Goal: Information Seeking & Learning: Learn about a topic

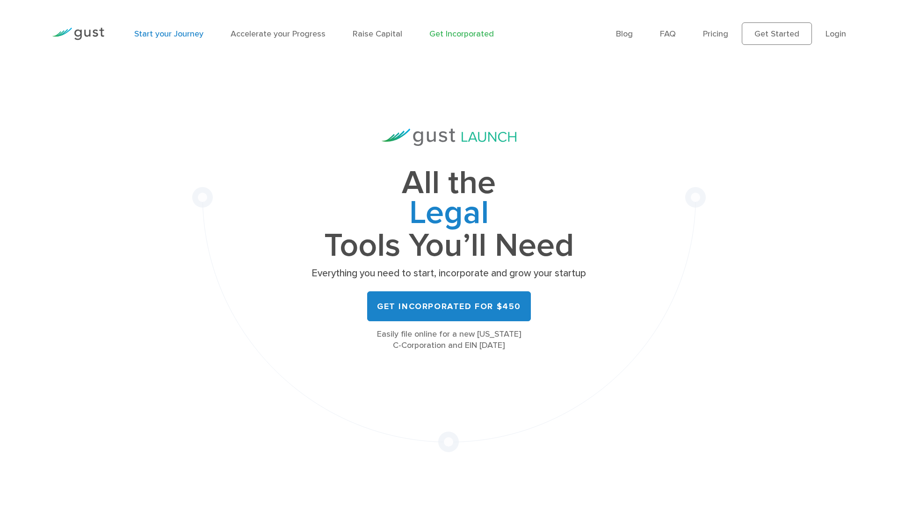
click at [184, 36] on link "Start your Journey" at bounding box center [168, 34] width 69 height 10
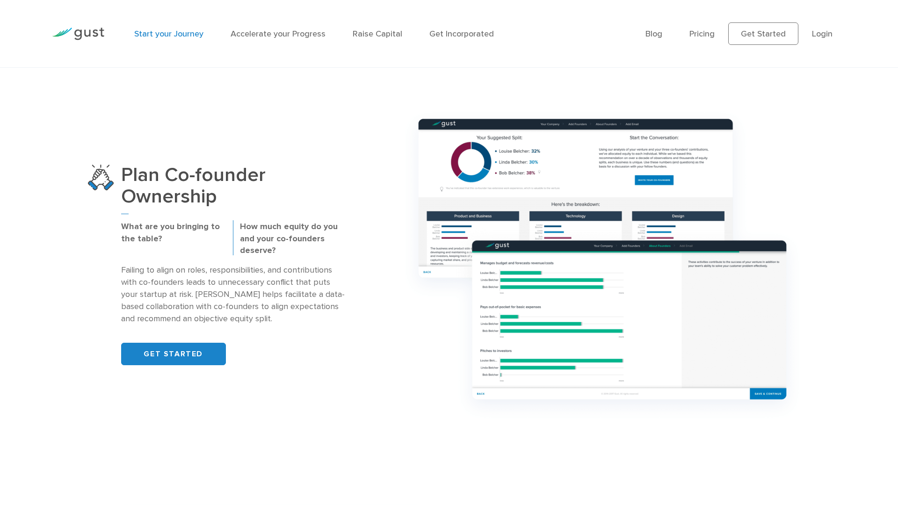
scroll to position [715, 0]
click at [199, 354] on link "GET STARTED" at bounding box center [173, 353] width 105 height 22
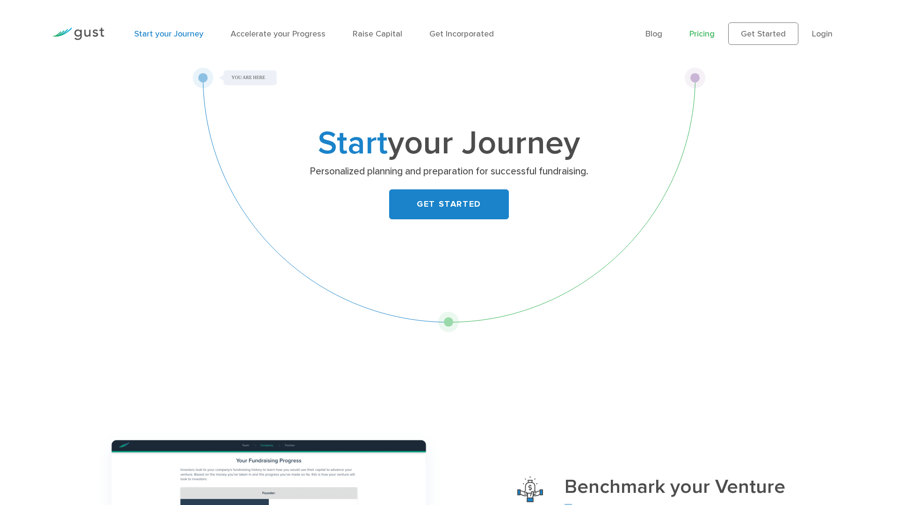
click at [706, 38] on link "Pricing" at bounding box center [701, 34] width 25 height 10
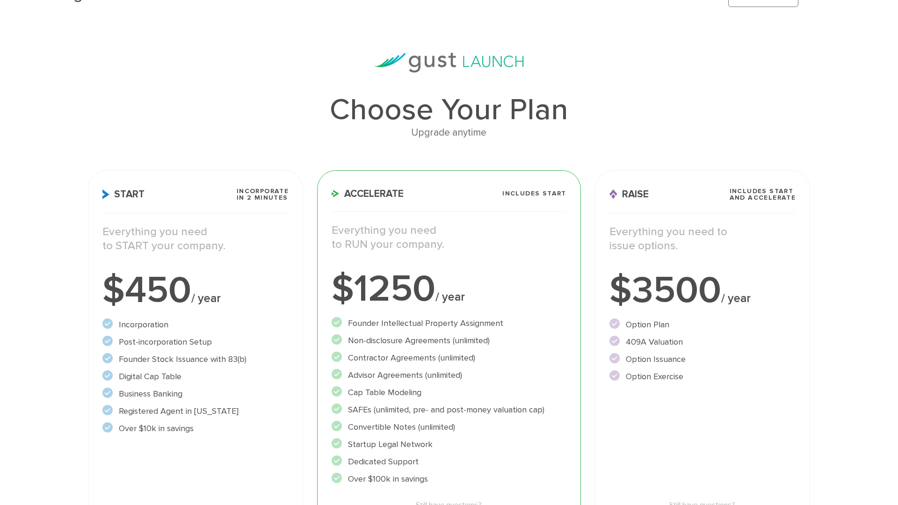
scroll to position [53, 0]
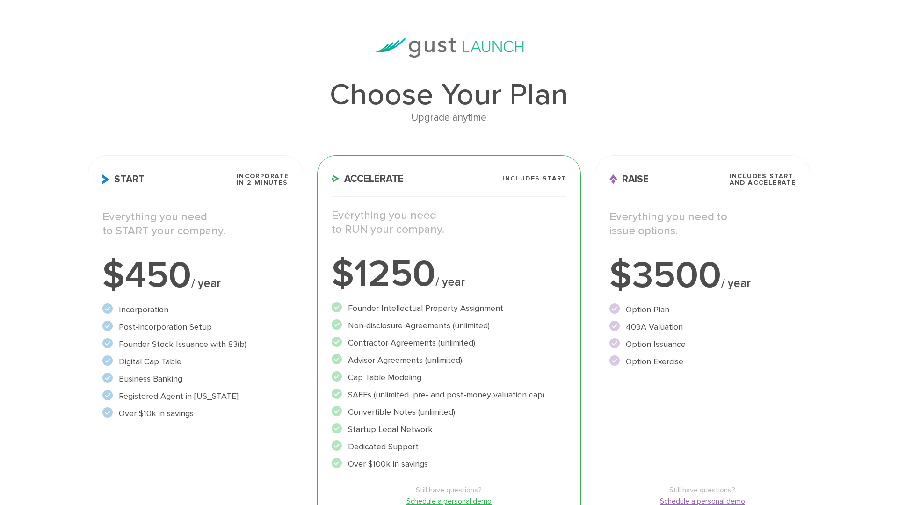
click at [184, 236] on p "Everything you need to START your company." at bounding box center [195, 224] width 186 height 28
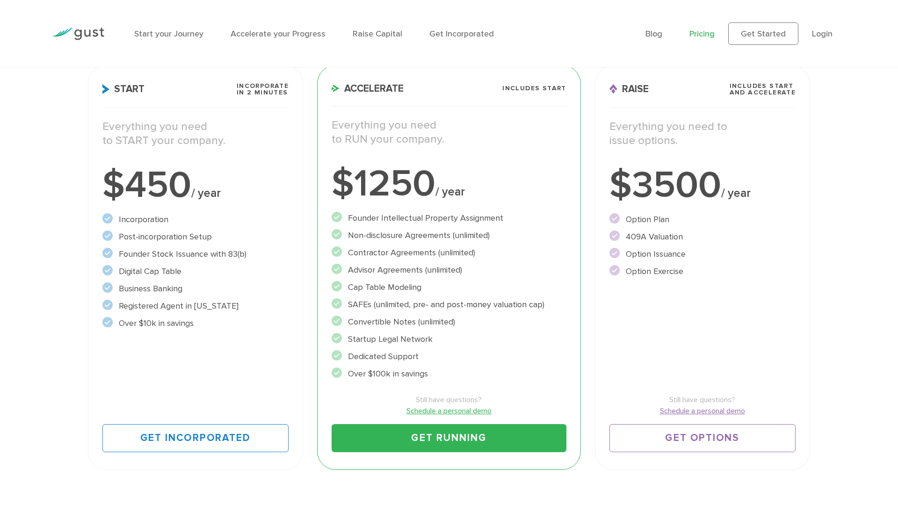
scroll to position [0, 0]
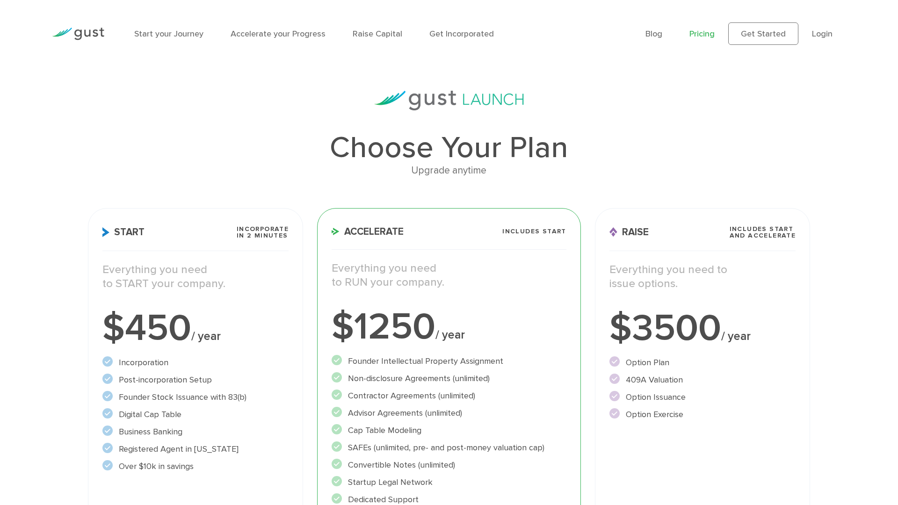
click at [88, 33] on img at bounding box center [78, 34] width 52 height 13
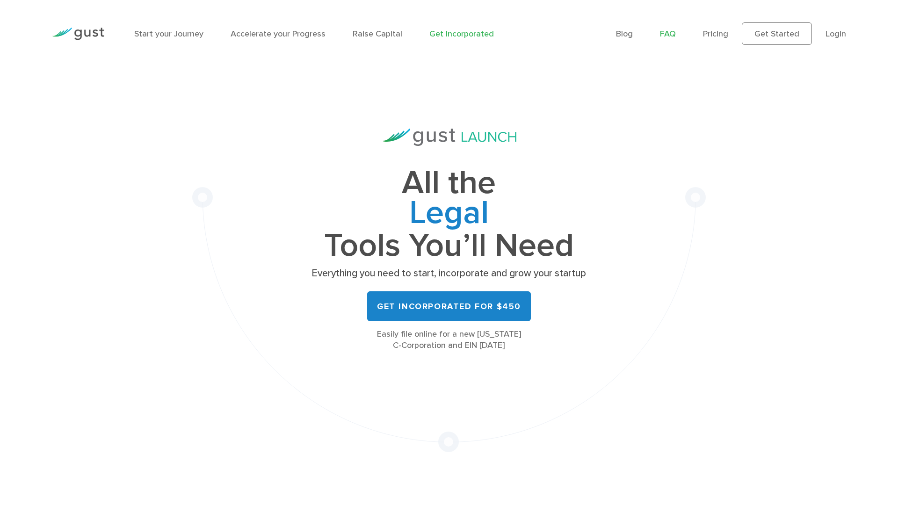
click at [670, 35] on link "FAQ" at bounding box center [668, 34] width 16 height 10
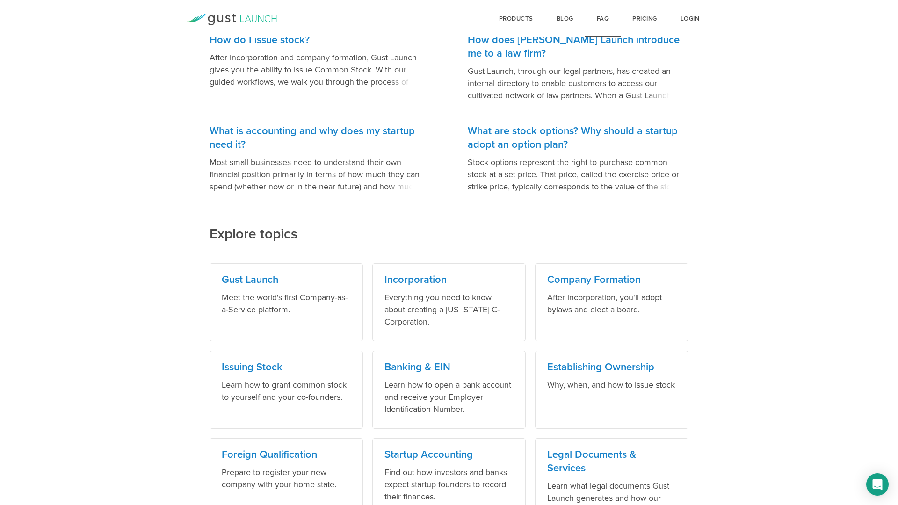
scroll to position [231, 0]
click at [432, 278] on h3 "Incorporation" at bounding box center [448, 279] width 129 height 14
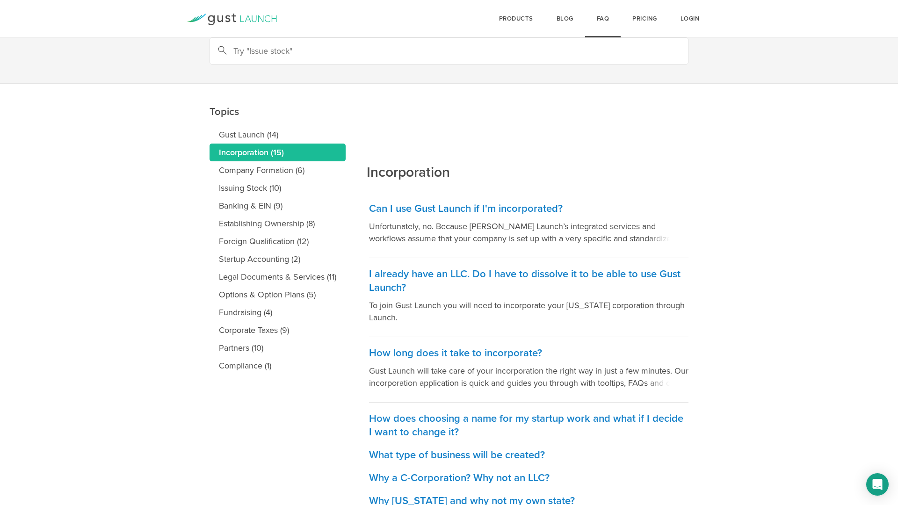
scroll to position [45, 0]
click at [462, 206] on h3 "Can I use Gust Launch if I'm incorporated?" at bounding box center [528, 208] width 319 height 14
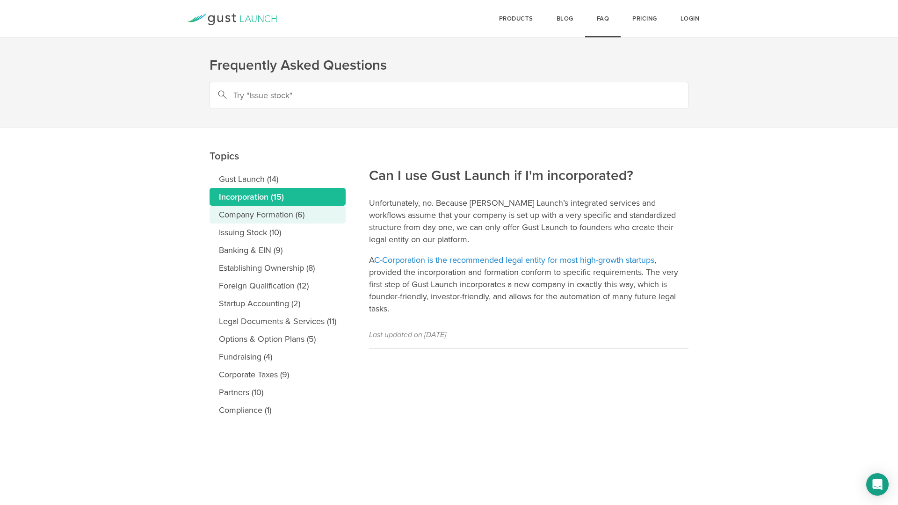
click at [282, 220] on link "Company Formation (6)" at bounding box center [278, 215] width 136 height 18
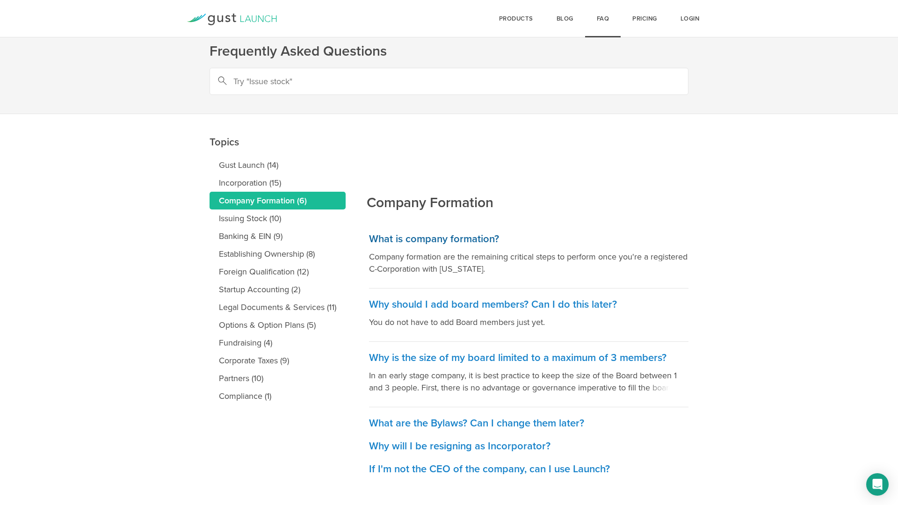
scroll to position [22, 0]
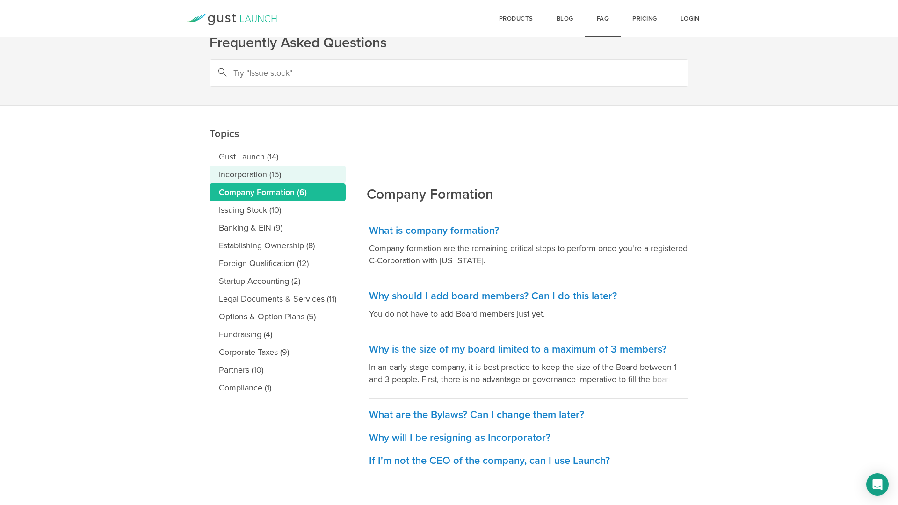
click at [268, 170] on link "Incorporation (15)" at bounding box center [278, 175] width 136 height 18
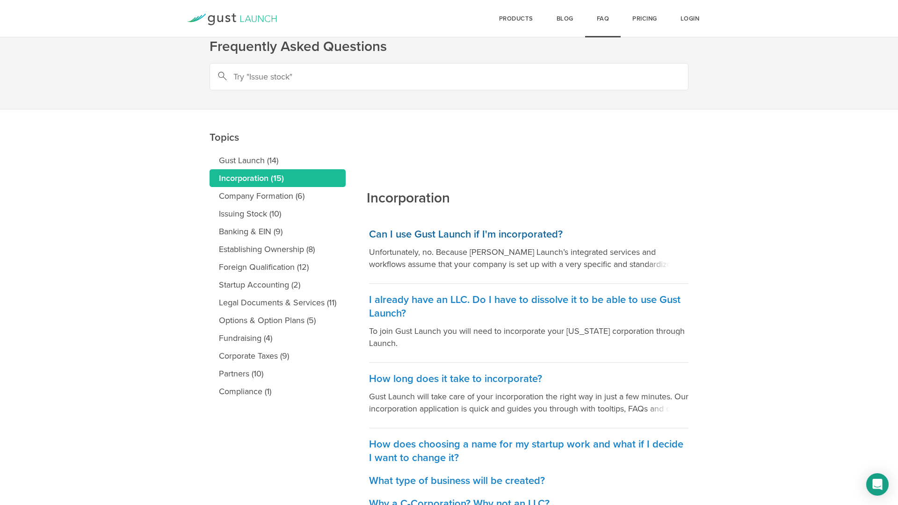
scroll to position [23, 0]
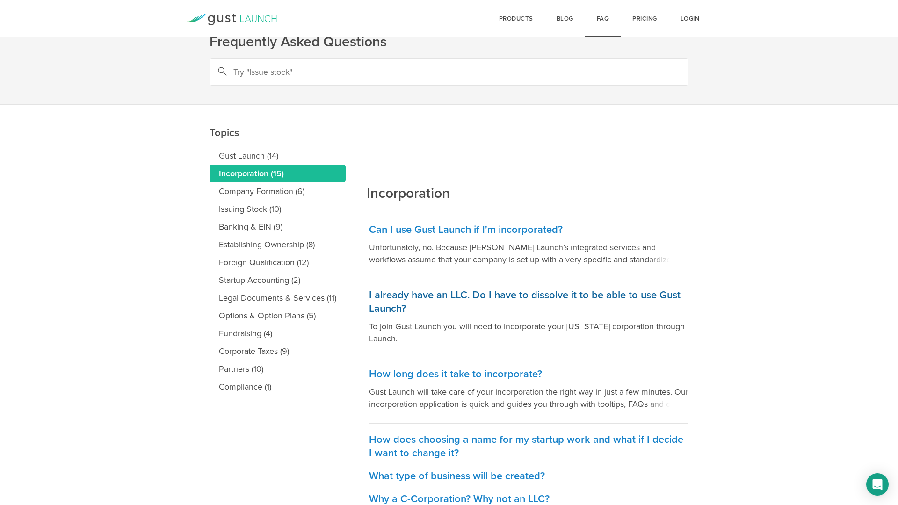
click at [499, 294] on h3 "I already have an LLC. Do I have to dissolve it to be able to use Gust Launch?" at bounding box center [528, 302] width 319 height 27
